Goal: Find specific page/section: Find specific page/section

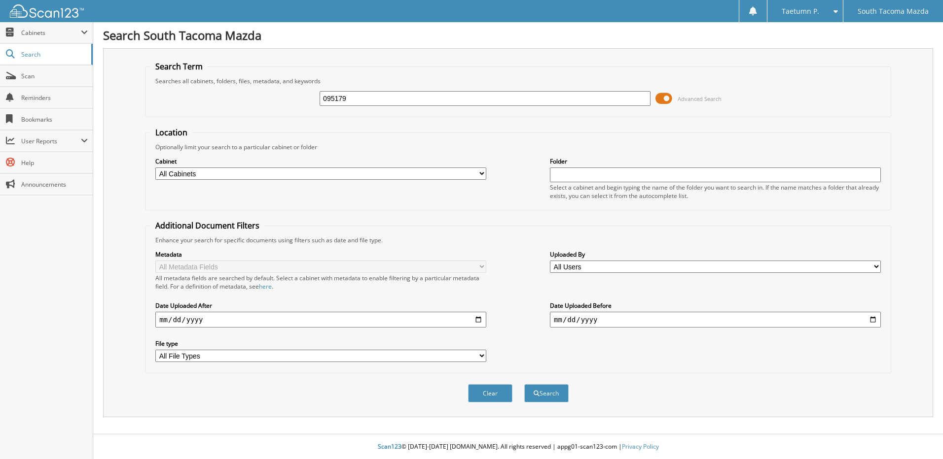
type input "095179"
click at [524, 385] on button "Search" at bounding box center [546, 394] width 44 height 18
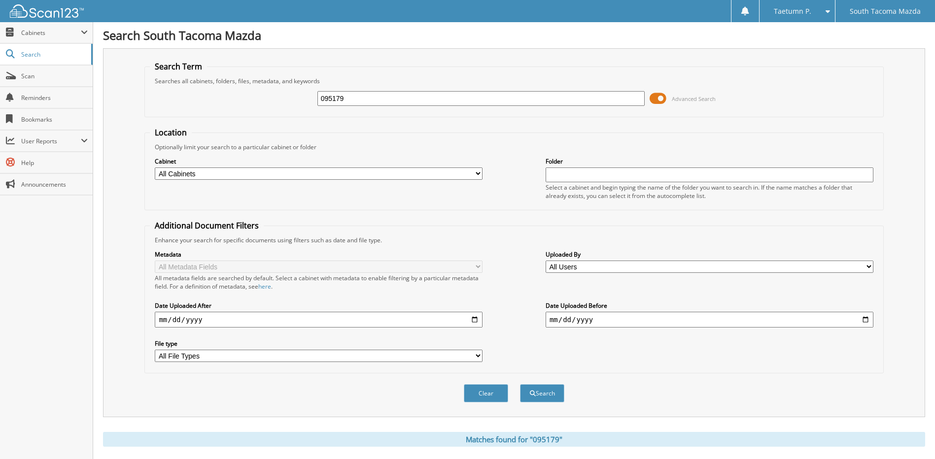
scroll to position [92, 0]
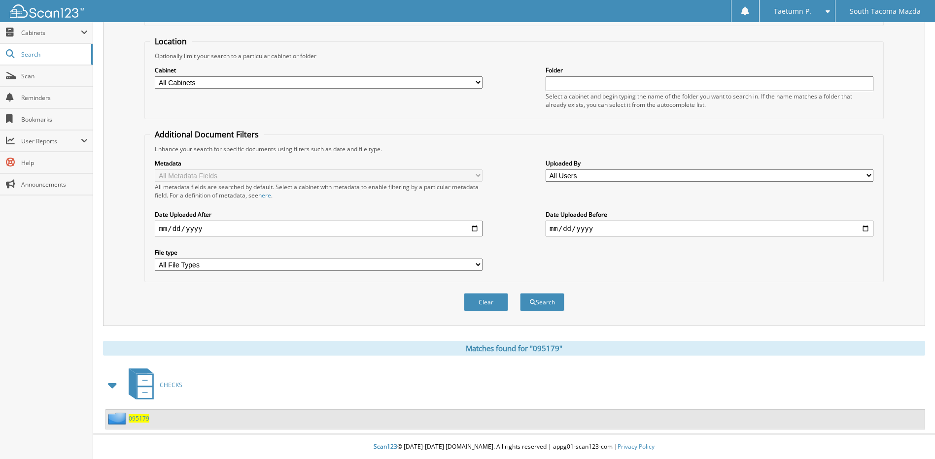
click at [140, 420] on span "095179" at bounding box center [139, 419] width 21 height 8
click at [40, 147] on span "User Reports" at bounding box center [46, 141] width 93 height 21
click at [32, 159] on span "My Recent Activity" at bounding box center [51, 162] width 72 height 9
